Goal: Task Accomplishment & Management: Use online tool/utility

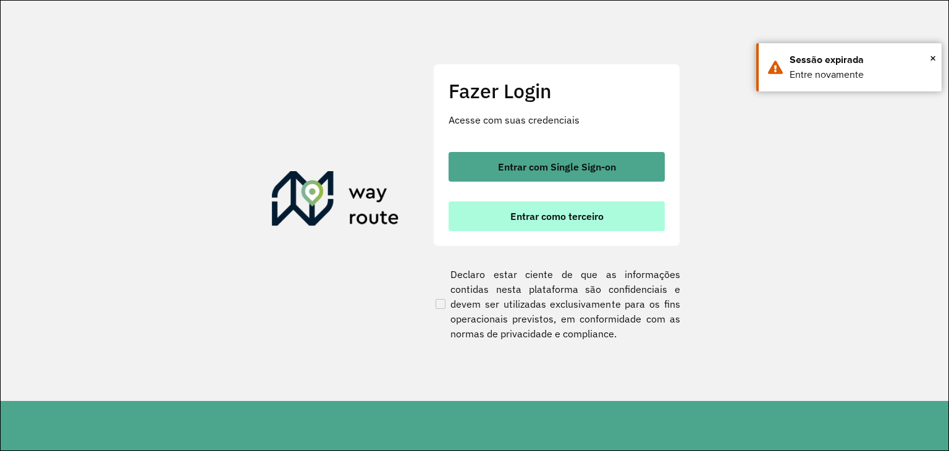
click at [564, 219] on span "Entrar como terceiro" at bounding box center [556, 216] width 93 height 10
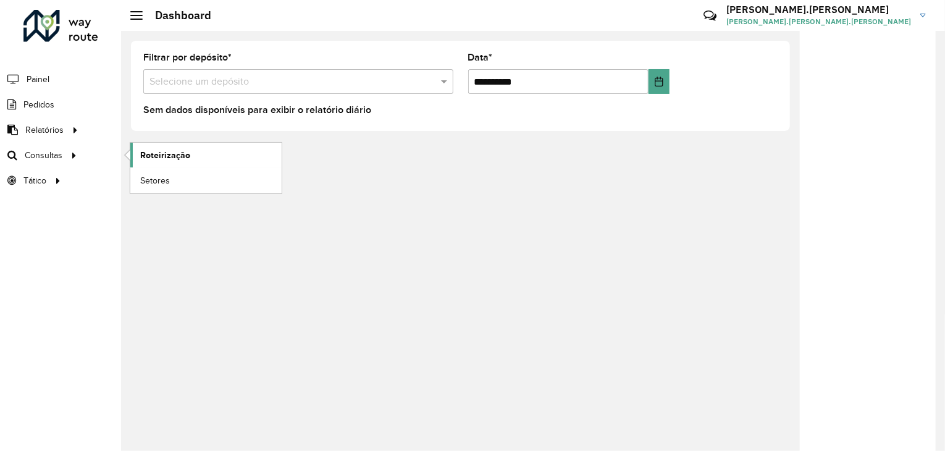
click at [146, 153] on span "Roteirização" at bounding box center [165, 155] width 50 height 13
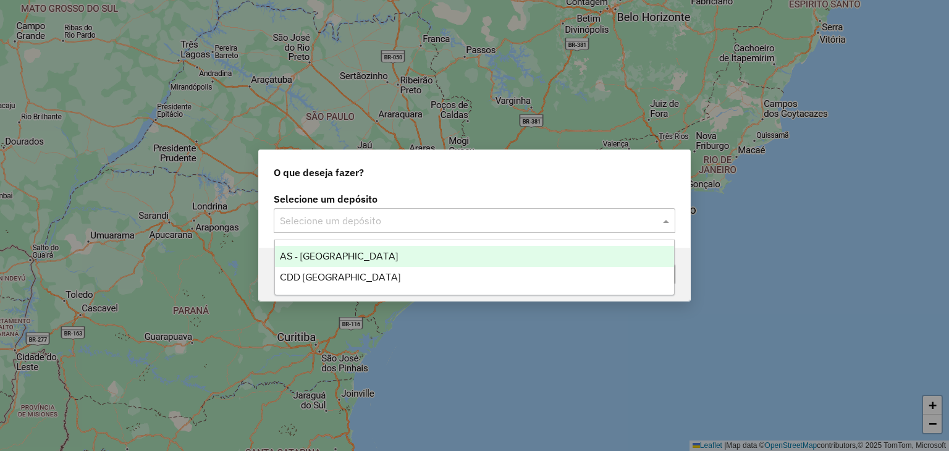
click at [363, 221] on input "text" at bounding box center [462, 221] width 364 height 15
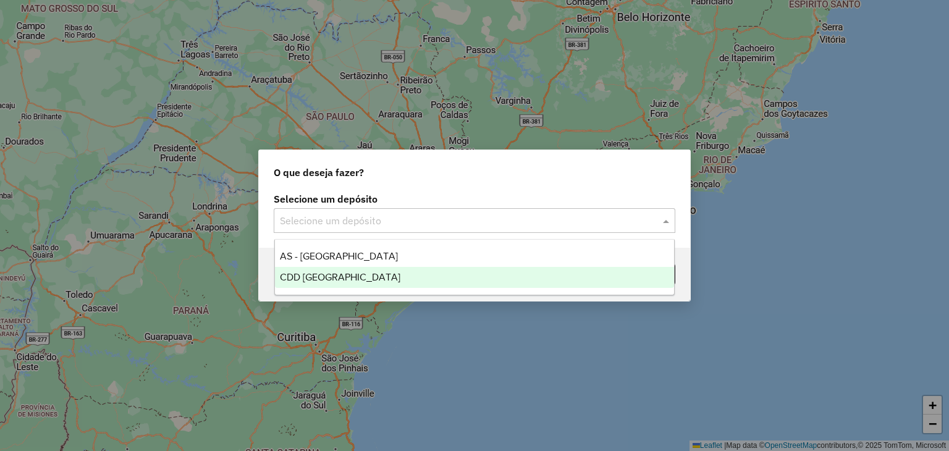
click at [351, 272] on span "CDD Florianópolis" at bounding box center [340, 277] width 120 height 11
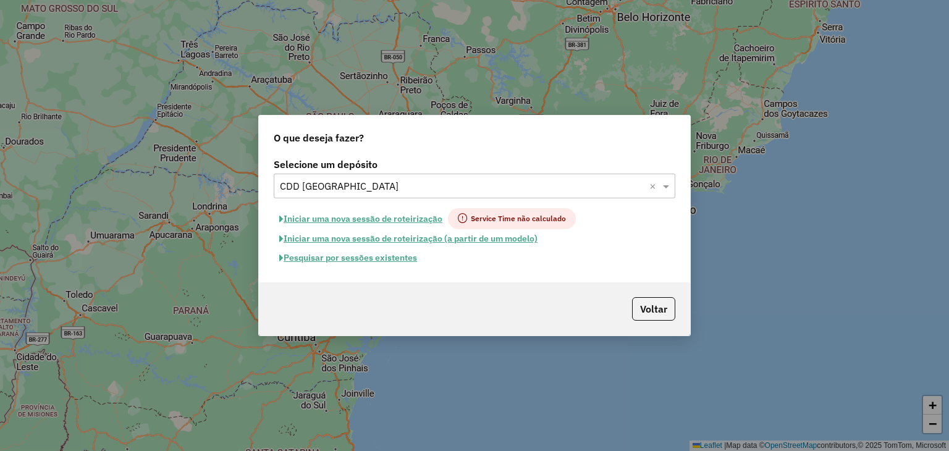
click at [379, 259] on button "Pesquisar por sessões existentes" at bounding box center [348, 257] width 149 height 19
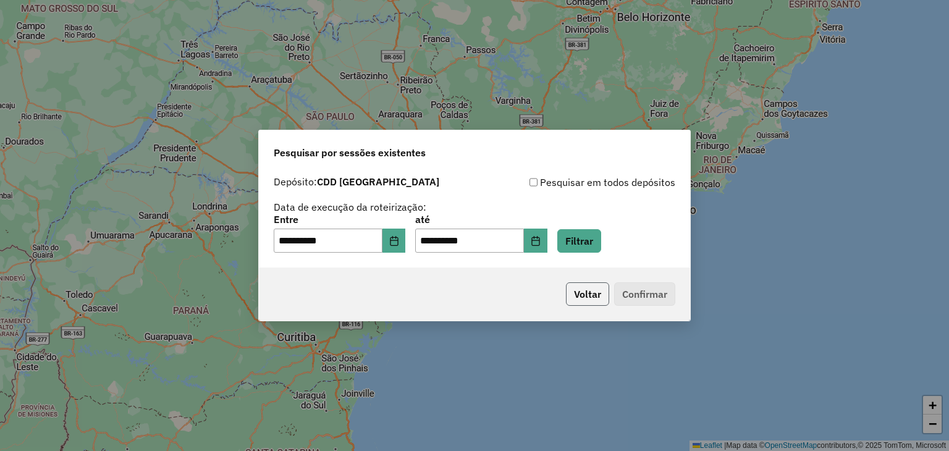
click at [587, 296] on button "Voltar" at bounding box center [587, 293] width 43 height 23
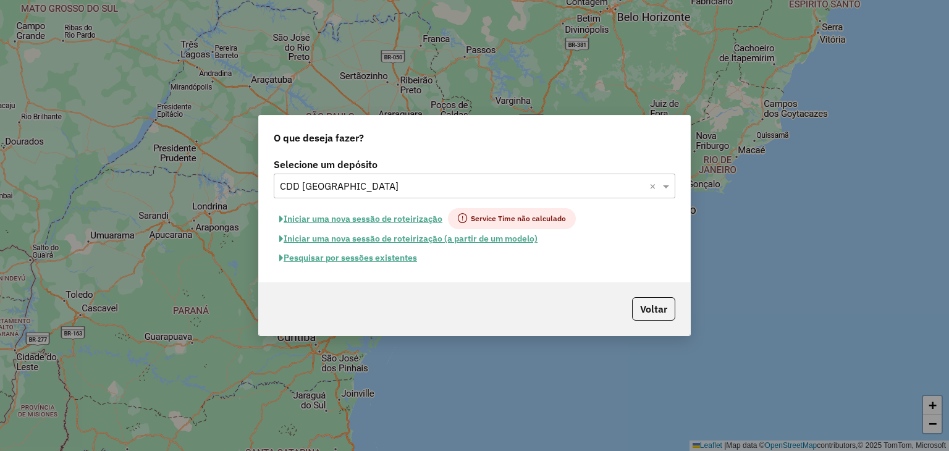
click at [366, 258] on button "Pesquisar por sessões existentes" at bounding box center [348, 257] width 149 height 19
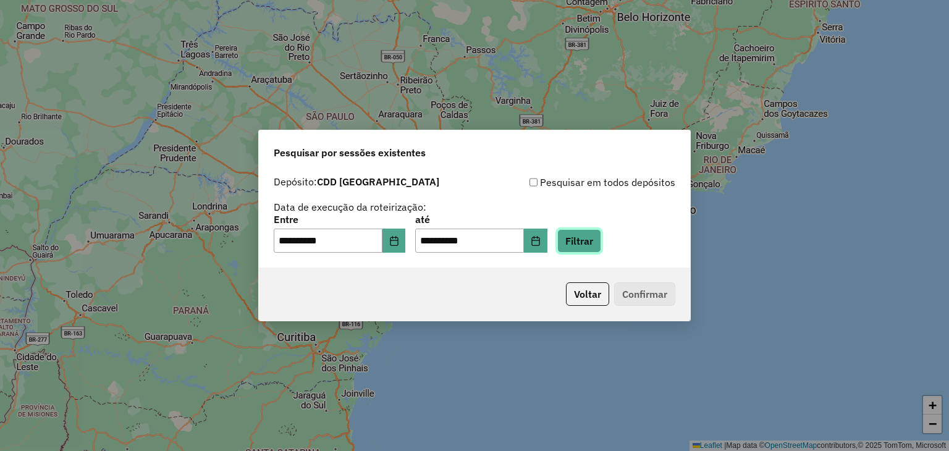
click at [587, 240] on button "Filtrar" at bounding box center [579, 240] width 44 height 23
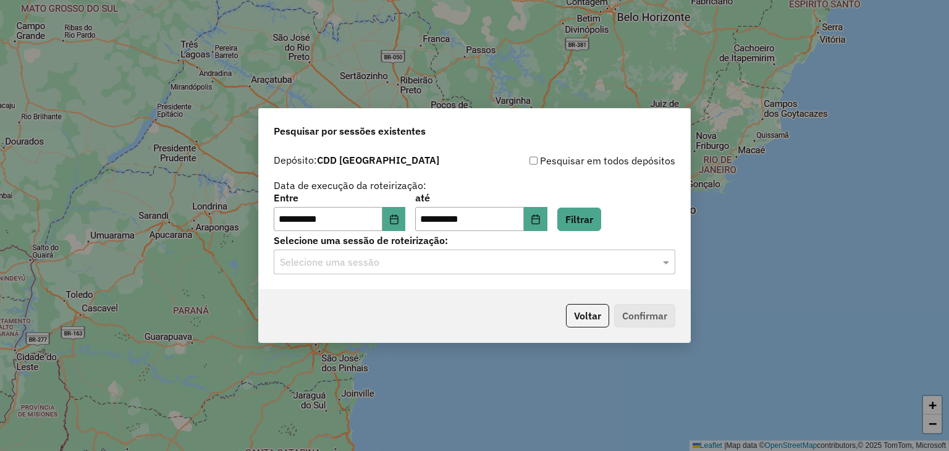
click at [420, 259] on input "text" at bounding box center [462, 262] width 364 height 15
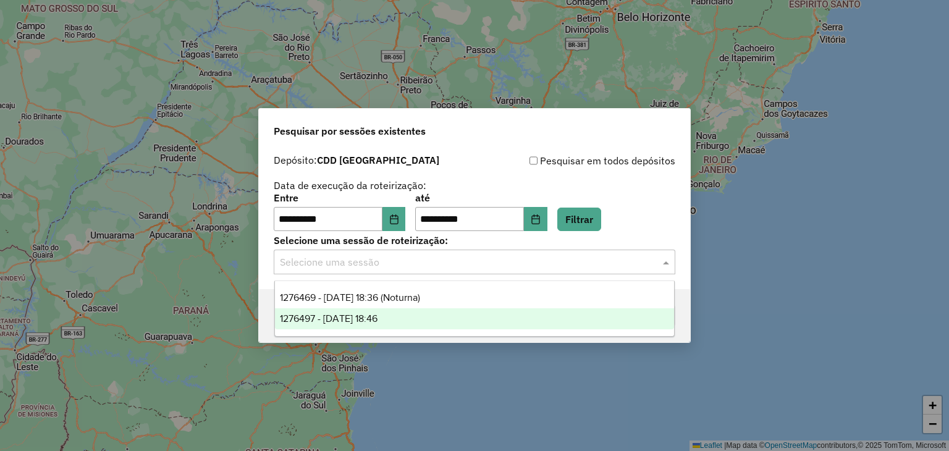
click at [400, 314] on div "1276497 - 16/09/2025 18:46" at bounding box center [475, 318] width 400 height 21
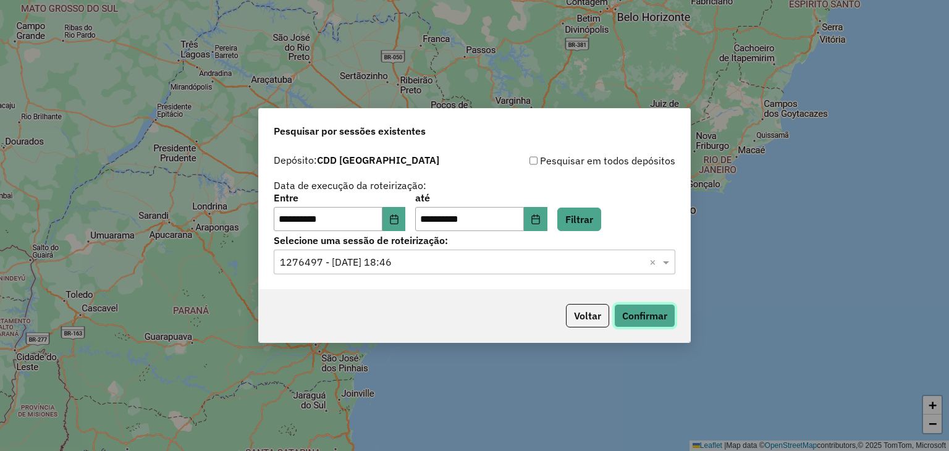
click at [645, 316] on button "Confirmar" at bounding box center [644, 315] width 61 height 23
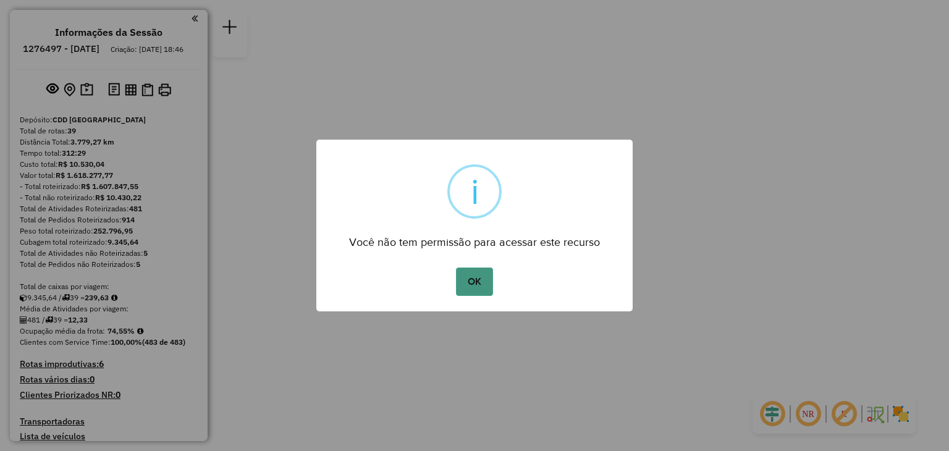
click at [485, 277] on button "OK" at bounding box center [474, 282] width 36 height 28
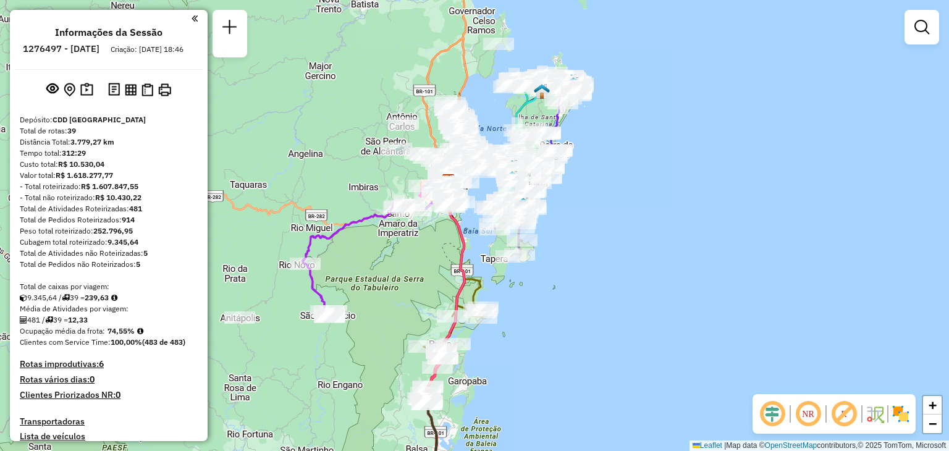
drag, startPoint x: 620, startPoint y: 272, endPoint x: 594, endPoint y: 226, distance: 52.3
click at [594, 226] on div "Janela de atendimento Grade de atendimento Capacidade Transportadoras Veículos …" at bounding box center [474, 225] width 949 height 451
click at [927, 403] on link "+" at bounding box center [932, 405] width 19 height 19
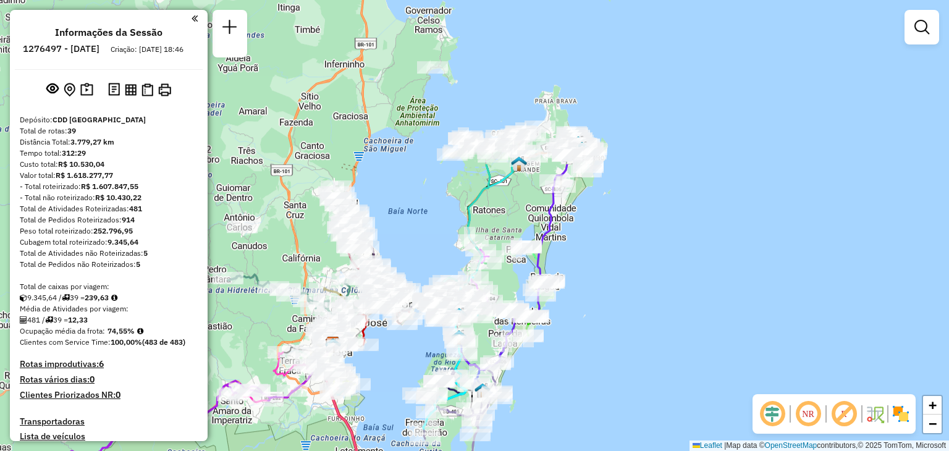
drag, startPoint x: 797, startPoint y: 99, endPoint x: 707, endPoint y: 307, distance: 226.3
click at [707, 307] on div "Janela de atendimento Grade de atendimento Capacidade Transportadoras Veículos …" at bounding box center [474, 225] width 949 height 451
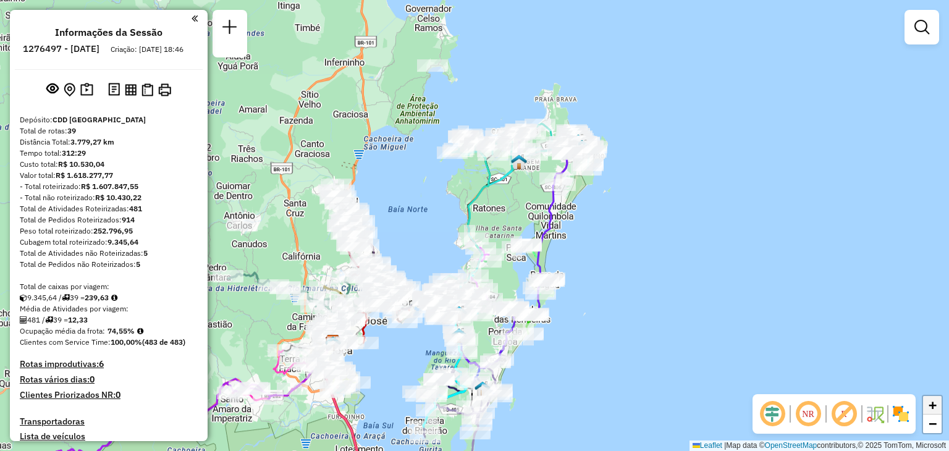
click at [936, 401] on span "+" at bounding box center [933, 404] width 8 height 15
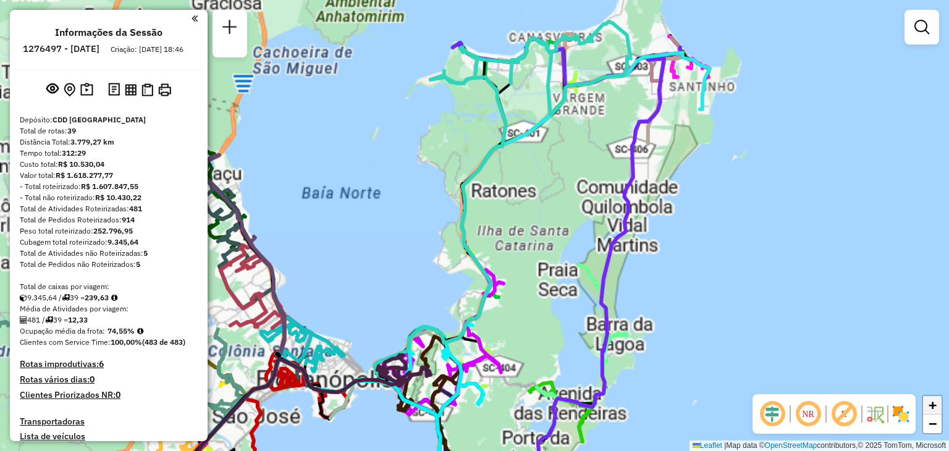
click at [936, 401] on span "+" at bounding box center [933, 404] width 8 height 15
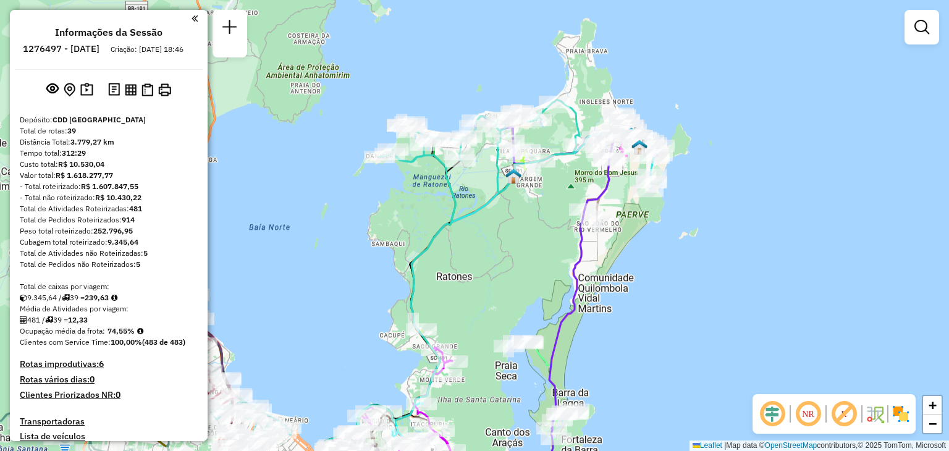
drag, startPoint x: 747, startPoint y: 142, endPoint x: 696, endPoint y: 220, distance: 92.9
click at [696, 220] on div "Janela de atendimento Grade de atendimento Capacidade Transportadoras Veículos …" at bounding box center [474, 225] width 949 height 451
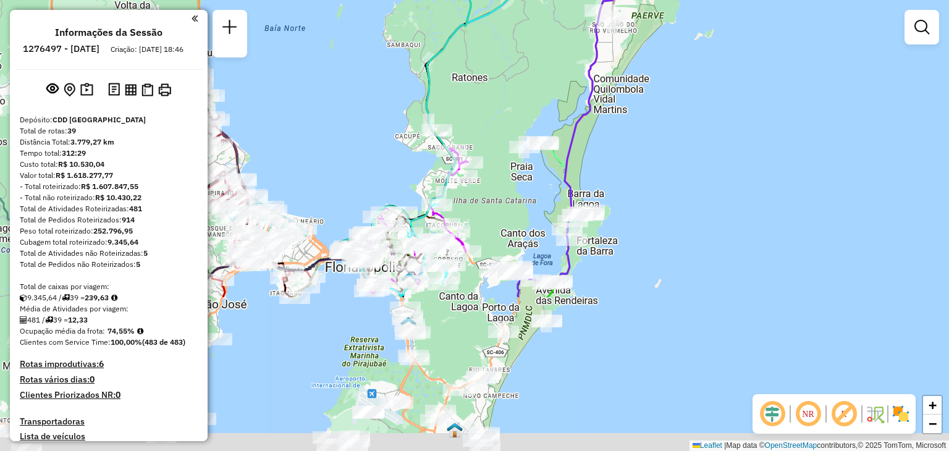
drag, startPoint x: 591, startPoint y: 299, endPoint x: 606, endPoint y: 98, distance: 202.0
click at [606, 98] on div "Janela de atendimento Grade de atendimento Capacidade Transportadoras Veículos …" at bounding box center [474, 225] width 949 height 451
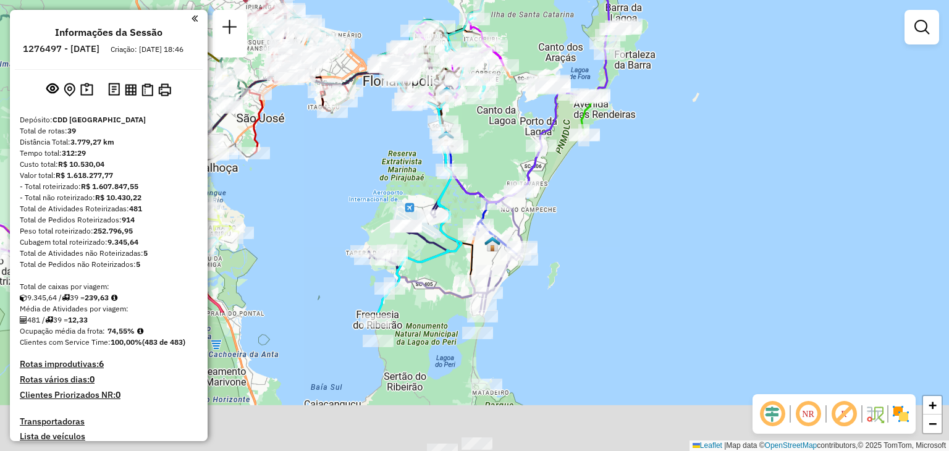
drag, startPoint x: 658, startPoint y: 251, endPoint x: 695, endPoint y: 68, distance: 186.6
click at [695, 68] on div "Janela de atendimento Grade de atendimento Capacidade Transportadoras Veículos …" at bounding box center [474, 225] width 949 height 451
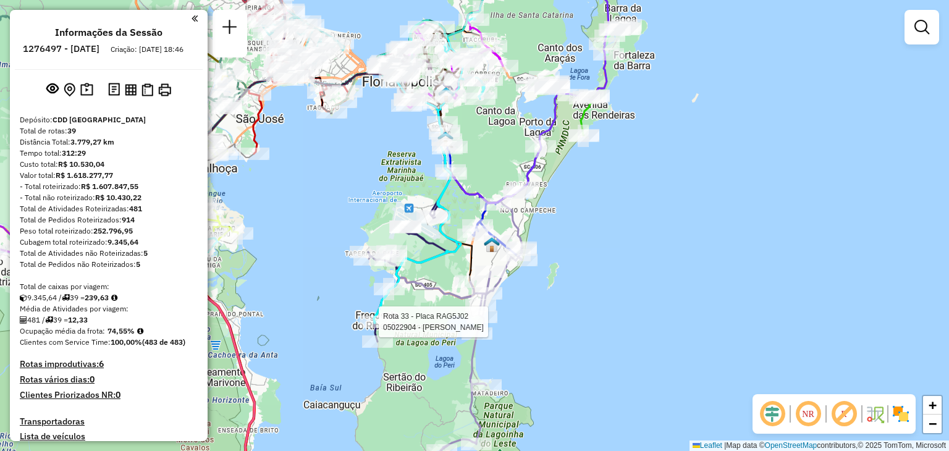
select select "**********"
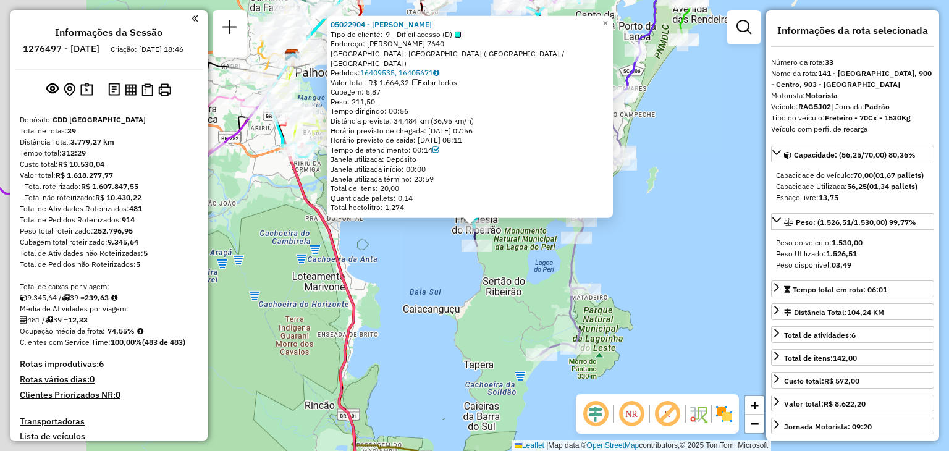
scroll to position [2683, 0]
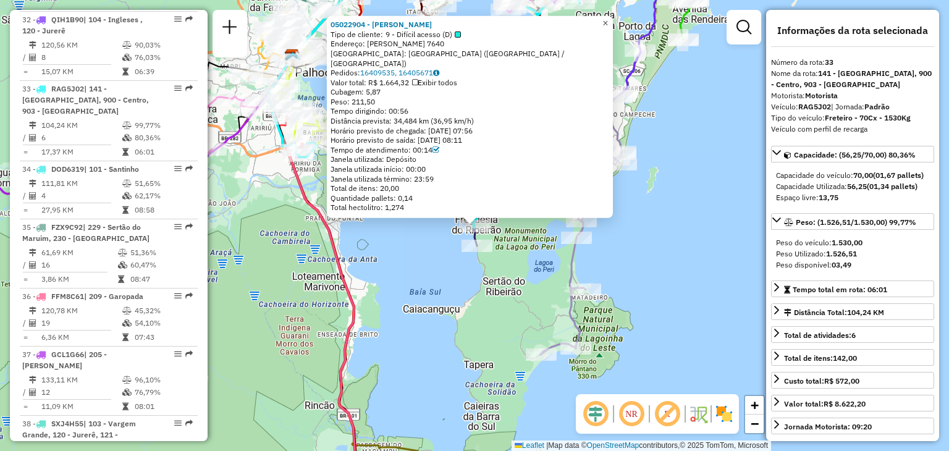
click at [608, 28] on span "×" at bounding box center [605, 23] width 6 height 11
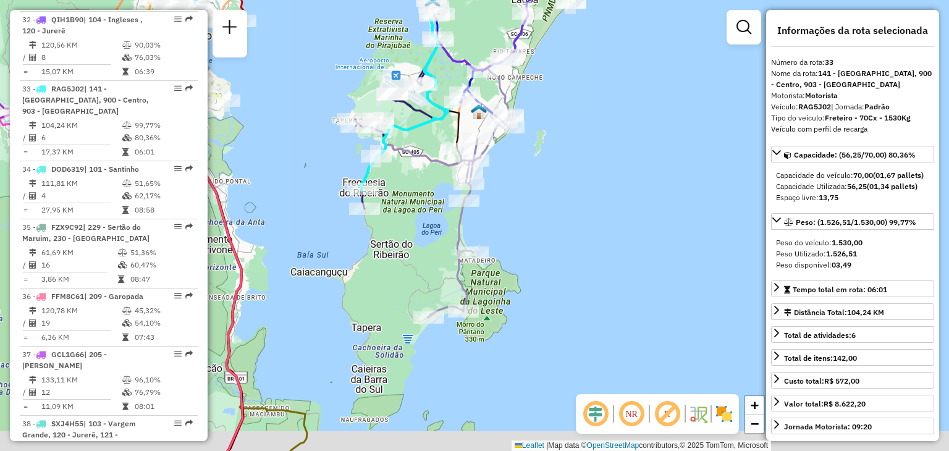
drag, startPoint x: 723, startPoint y: 277, endPoint x: 607, endPoint y: 240, distance: 121.9
click at [607, 240] on div "Janela de atendimento Grade de atendimento Capacidade Transportadoras Veículos …" at bounding box center [474, 225] width 949 height 451
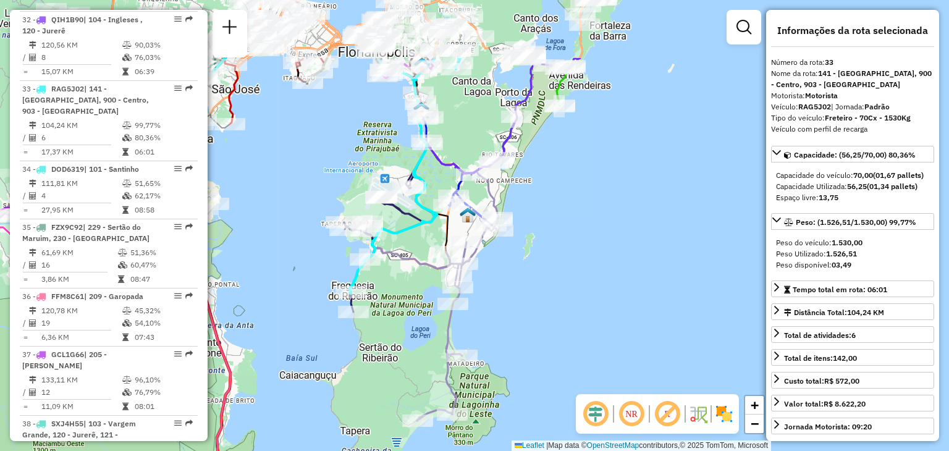
drag, startPoint x: 593, startPoint y: 175, endPoint x: 586, endPoint y: 277, distance: 102.8
click at [586, 277] on div "Janela de atendimento Grade de atendimento Capacidade Transportadoras Veículos …" at bounding box center [474, 225] width 949 height 451
